Goal: Task Accomplishment & Management: Manage account settings

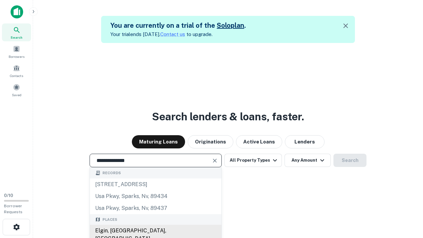
click at [155, 231] on div "Elgin, [GEOGRAPHIC_DATA], [GEOGRAPHIC_DATA]" at bounding box center [156, 235] width 132 height 20
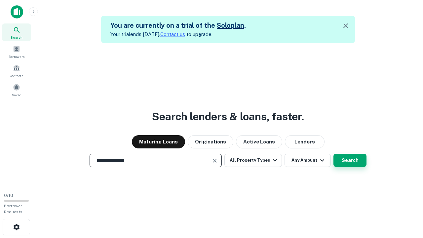
type input "**********"
click at [334, 154] on button "Search" at bounding box center [350, 160] width 33 height 13
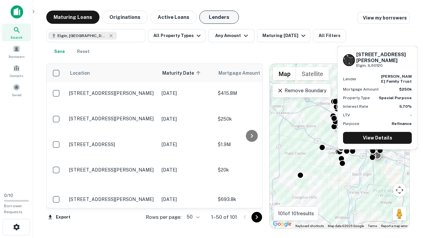
click at [219, 17] on button "Lenders" at bounding box center [219, 17] width 40 height 13
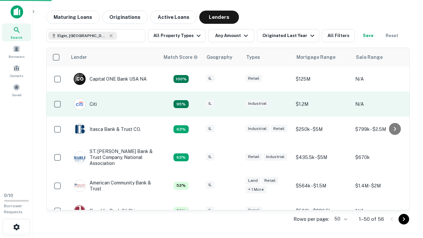
click at [235, 104] on div "IL" at bounding box center [222, 104] width 33 height 9
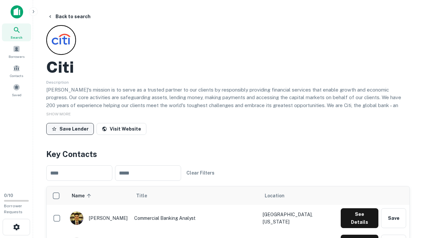
click at [70, 129] on button "Save Lender" at bounding box center [70, 129] width 48 height 12
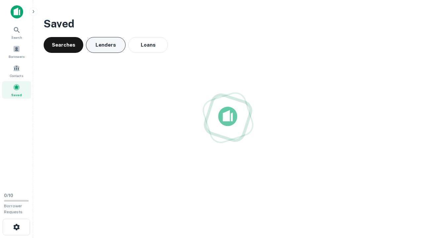
click at [106, 45] on button "Lenders" at bounding box center [106, 45] width 40 height 16
